Goal: Find specific page/section: Find specific page/section

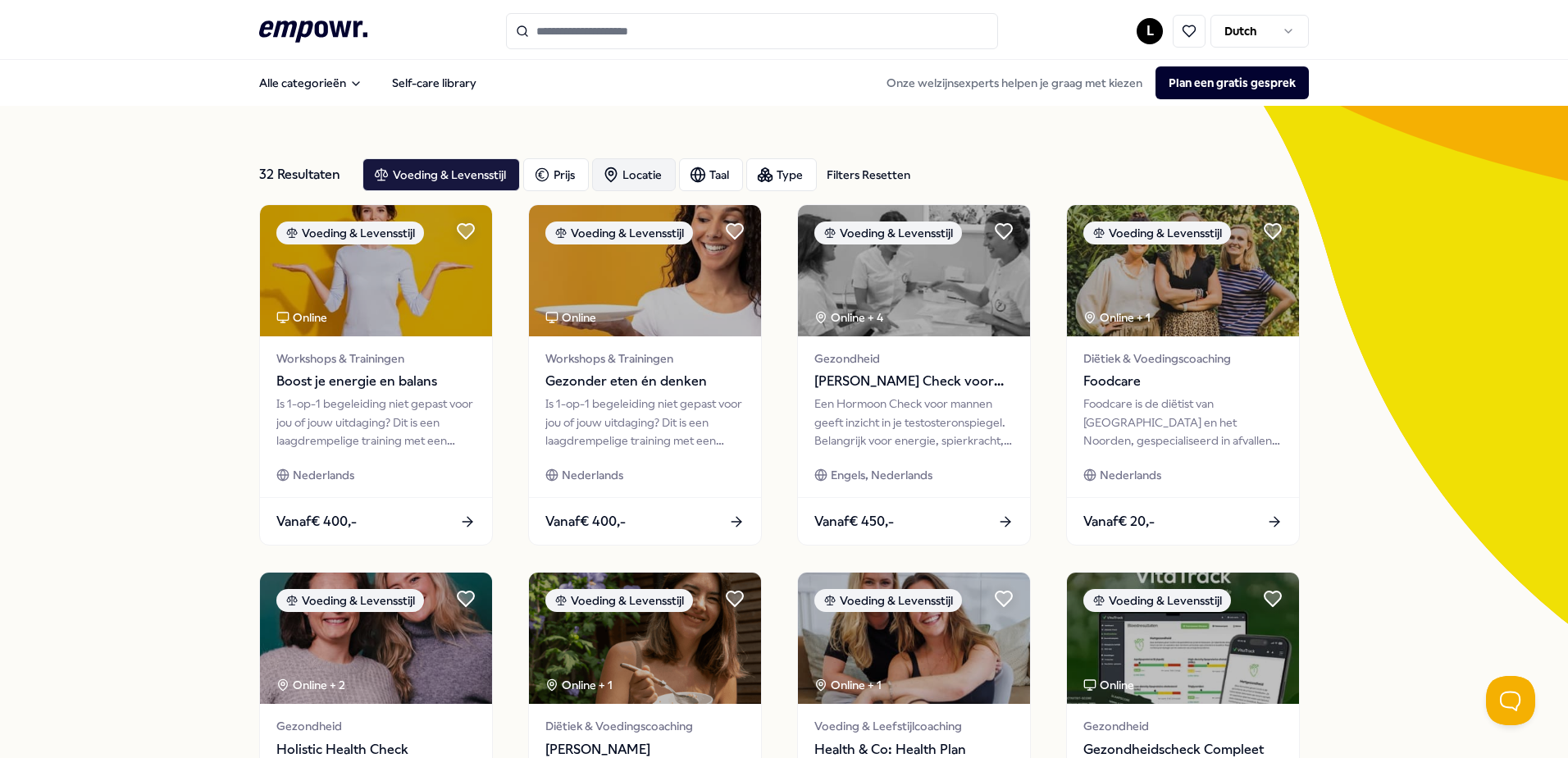
click at [622, 177] on div "Locatie" at bounding box center [633, 175] width 83 height 33
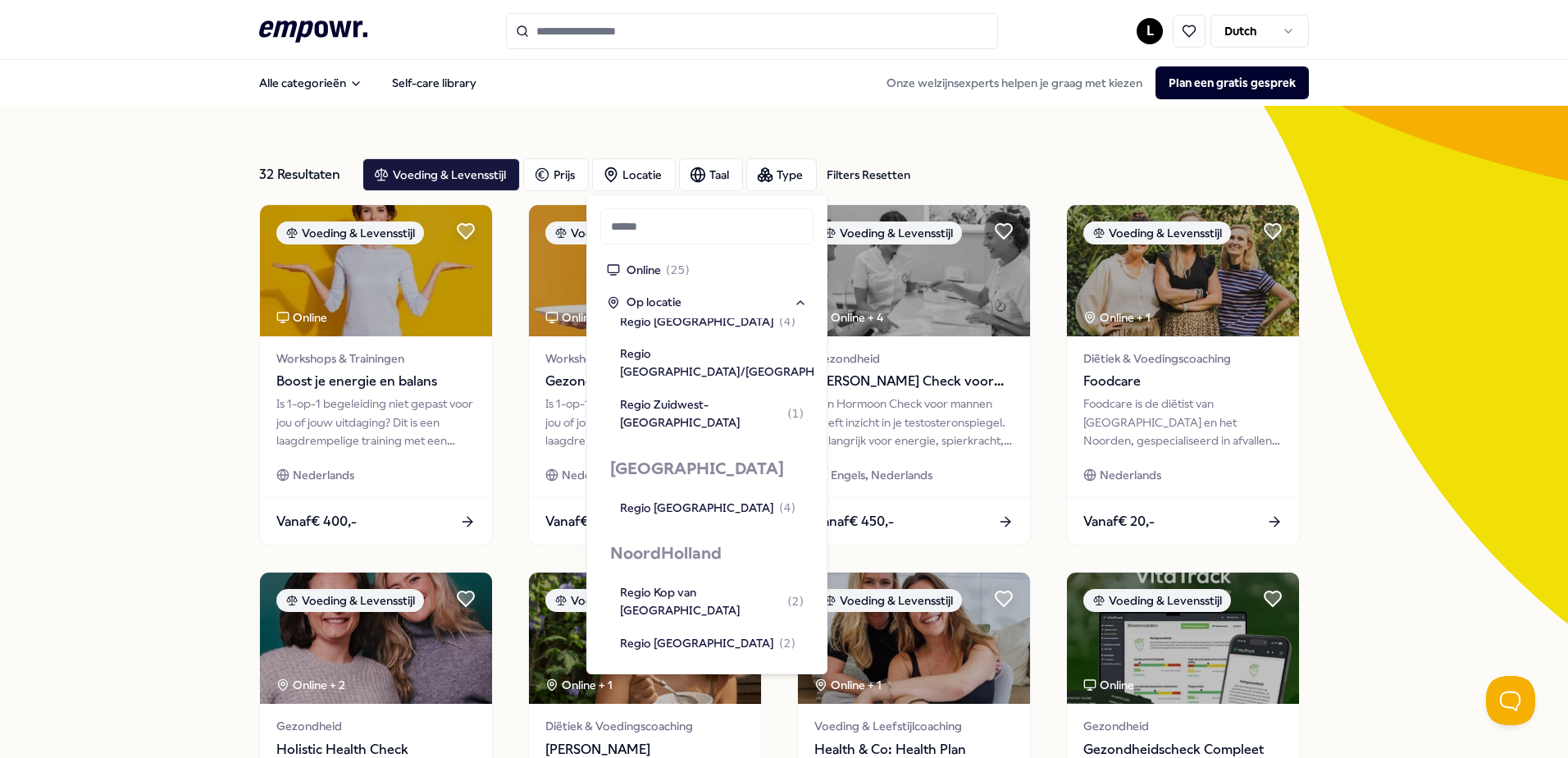
scroll to position [903, 0]
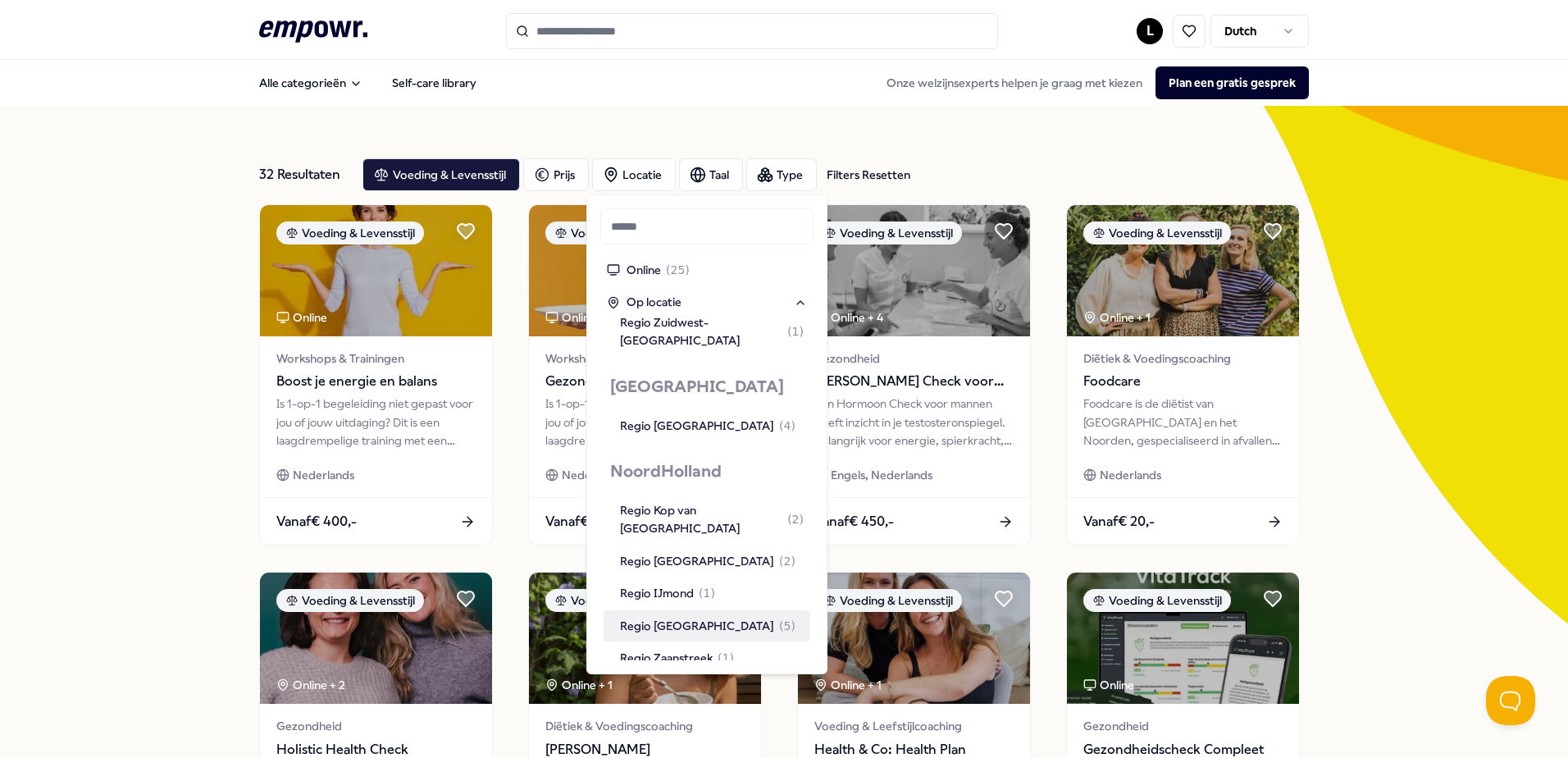
click at [671, 617] on div "Regio [GEOGRAPHIC_DATA] ( 5 )" at bounding box center [708, 626] width 176 height 18
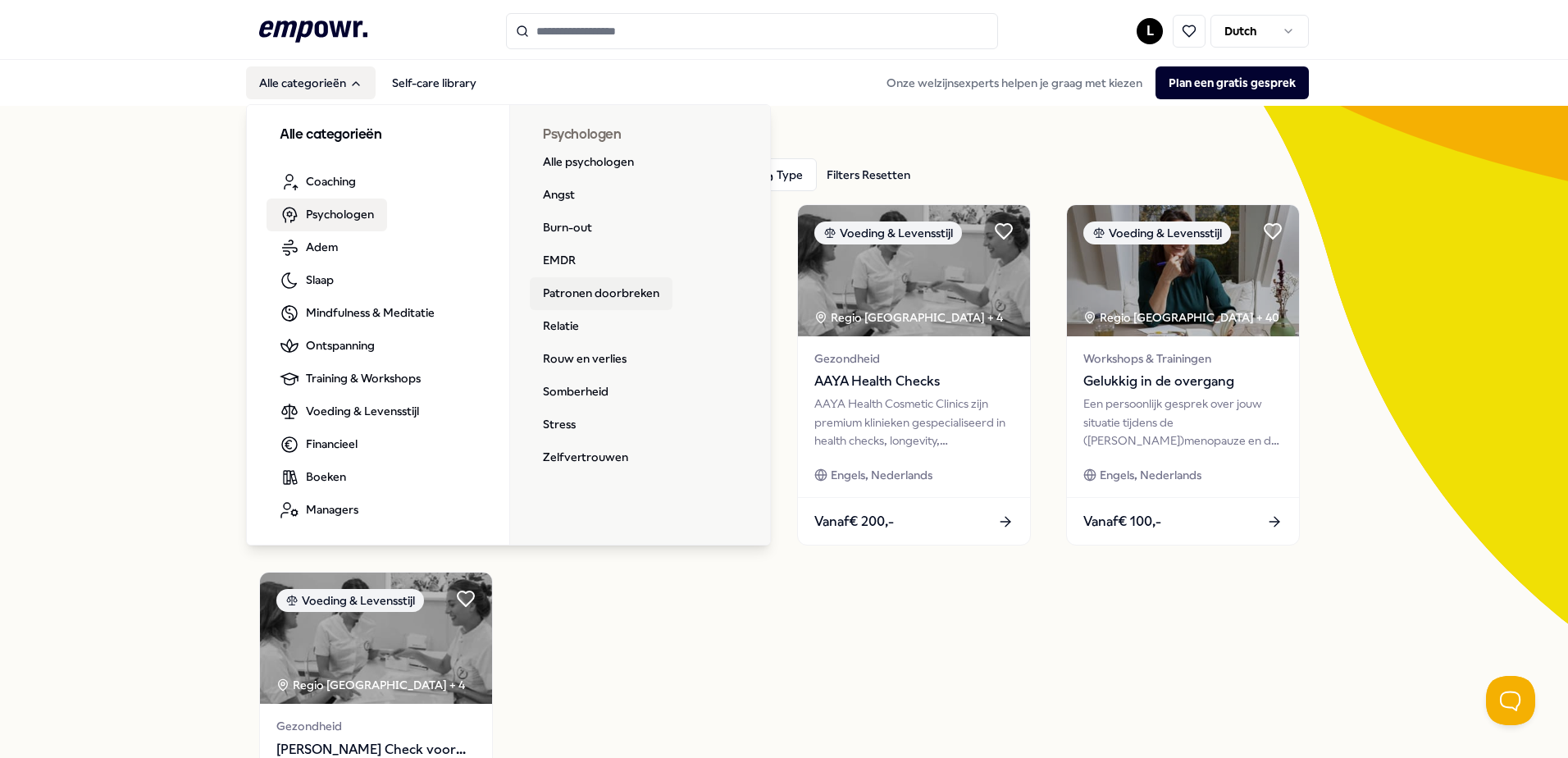
click at [579, 292] on link "Patronen doorbreken" at bounding box center [601, 294] width 143 height 33
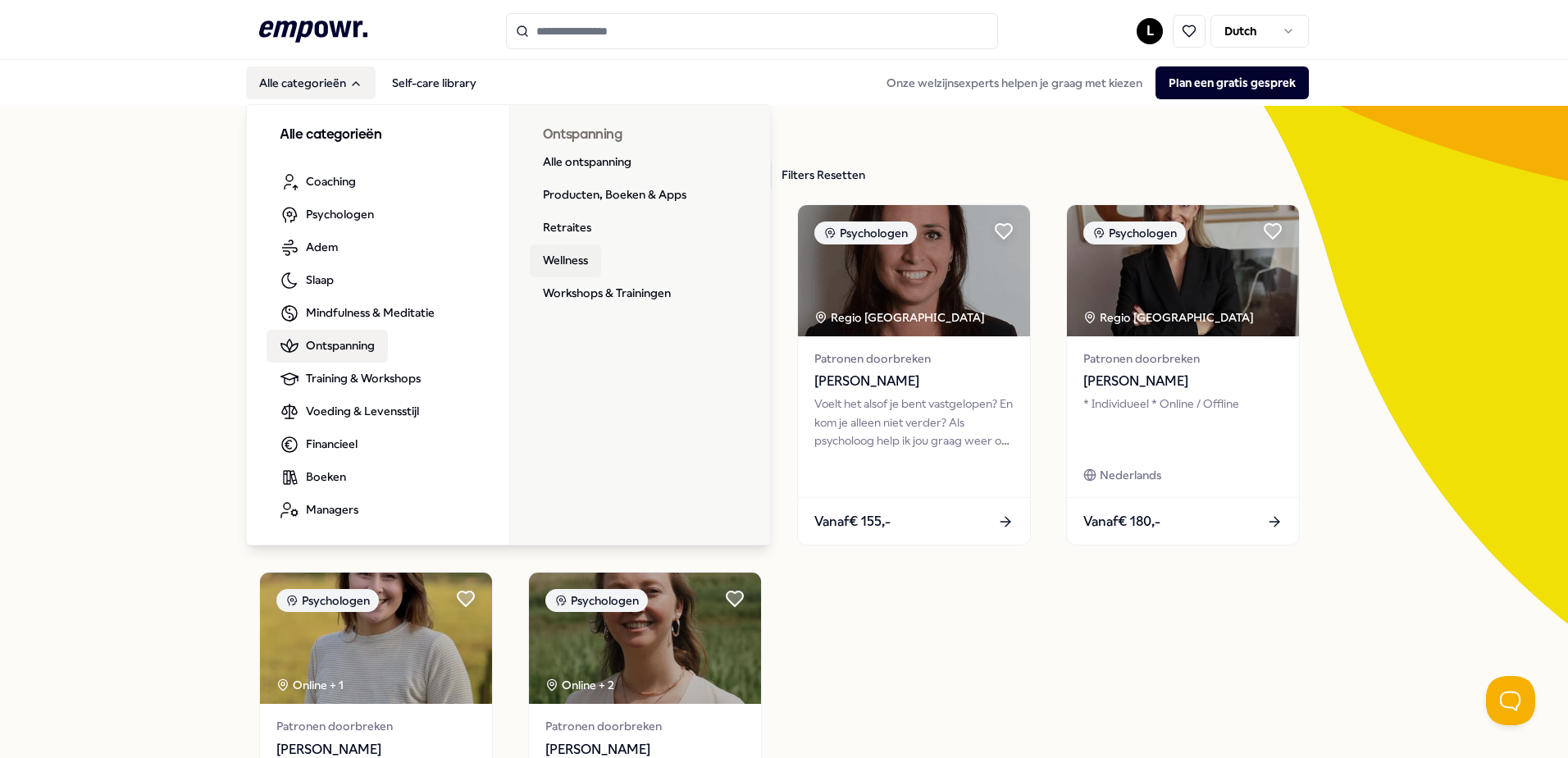
click at [559, 265] on link "Wellness" at bounding box center [566, 261] width 71 height 33
